Goal: Find specific page/section

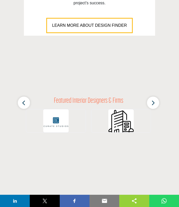
scroll to position [461, 0]
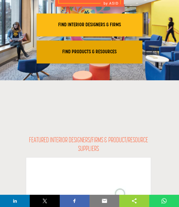
click at [77, 28] on h2 "FIND PRODUCTS & RESOURCES" at bounding box center [89, 25] width 103 height 6
